Goal: Task Accomplishment & Management: Manage account settings

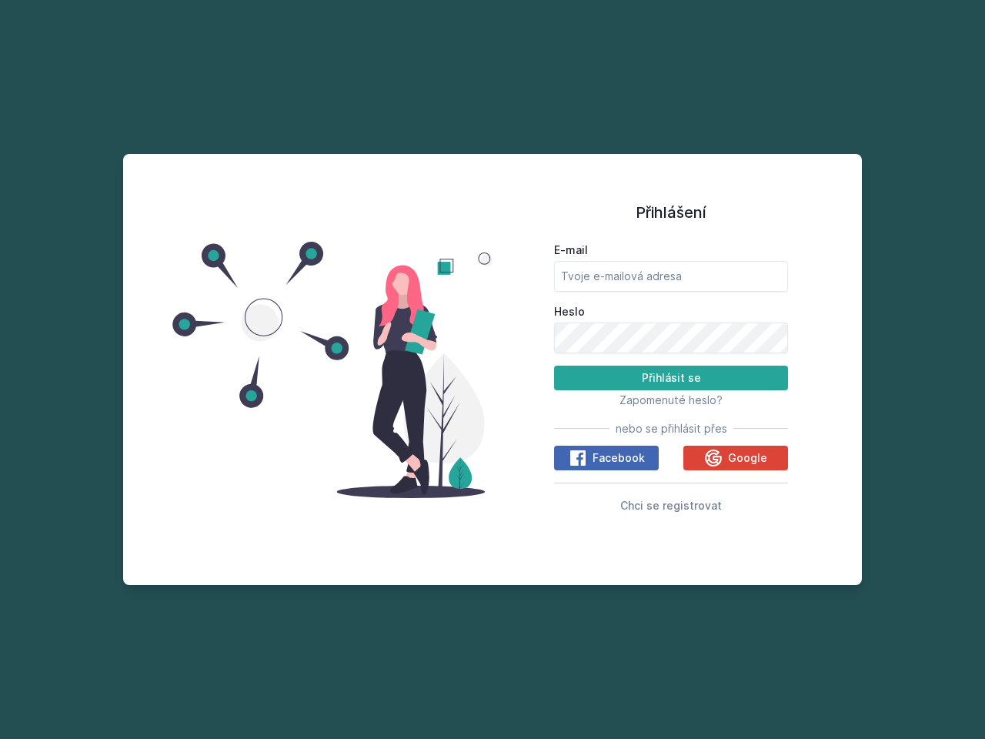
click at [671, 400] on span "Zapomenuté heslo?" at bounding box center [671, 399] width 103 height 13
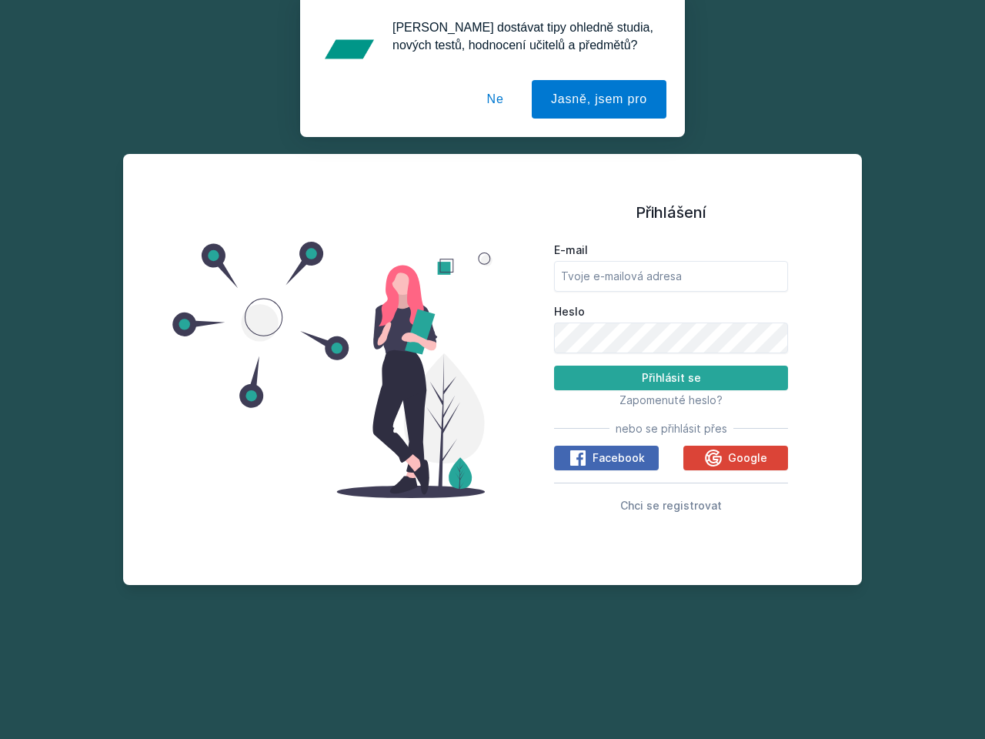
click at [607, 458] on span "Facebook" at bounding box center [619, 457] width 52 height 15
click at [579, 458] on icon at bounding box center [578, 458] width 18 height 18
click at [736, 458] on span "Google" at bounding box center [747, 457] width 39 height 15
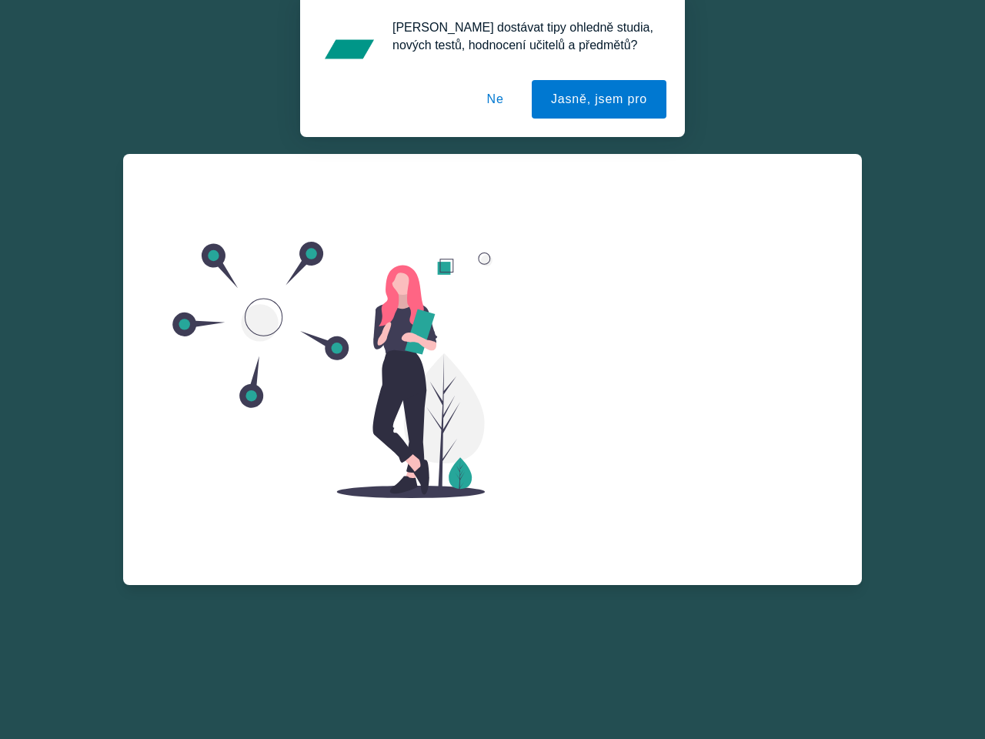
click at [715, 458] on div "E-mail Heslo Přihlásit se Zapomenuté heslo? nebo se přihlásit přes Facebook Goo…" at bounding box center [671, 394] width 234 height 278
click at [601, 99] on button "Jasně, jsem pro" at bounding box center [599, 99] width 135 height 38
